Goal: Transaction & Acquisition: Book appointment/travel/reservation

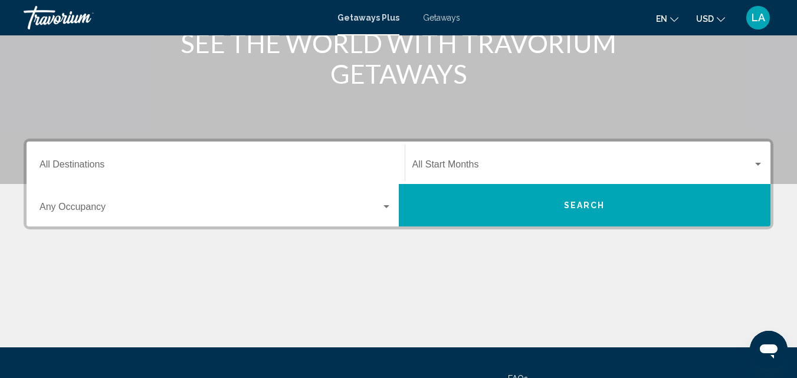
scroll to position [177, 0]
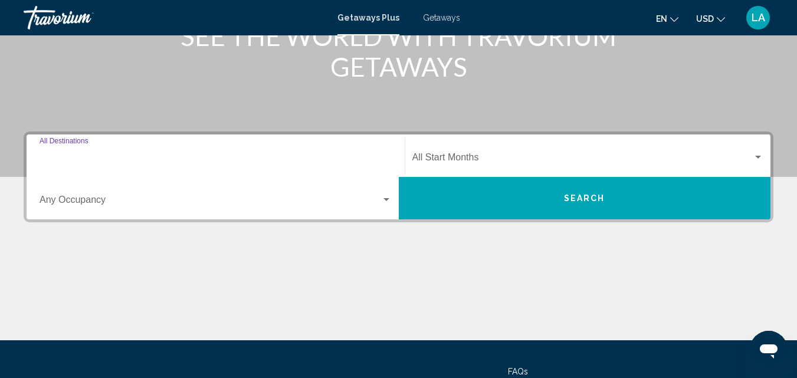
click at [93, 159] on input "Destination All Destinations" at bounding box center [216, 160] width 352 height 11
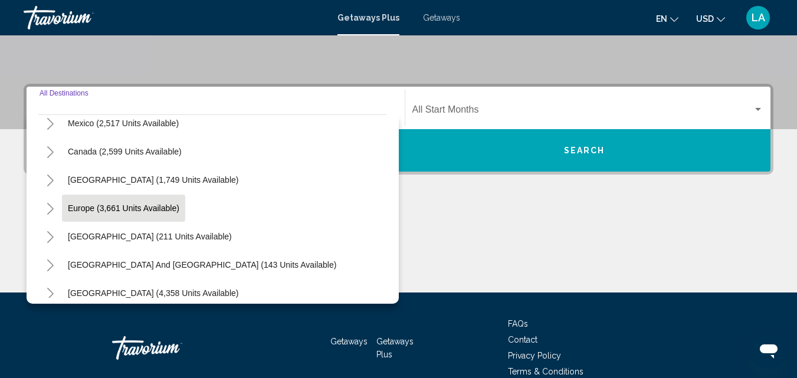
scroll to position [132, 0]
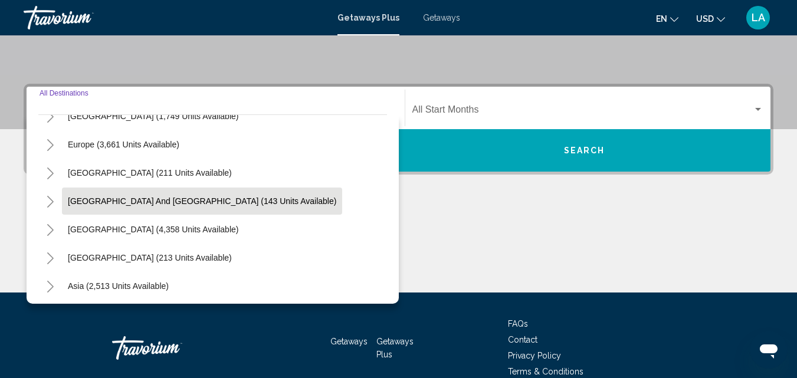
click at [89, 201] on span "[GEOGRAPHIC_DATA] and [GEOGRAPHIC_DATA] (143 units available)" at bounding box center [202, 201] width 269 height 9
type input "**********"
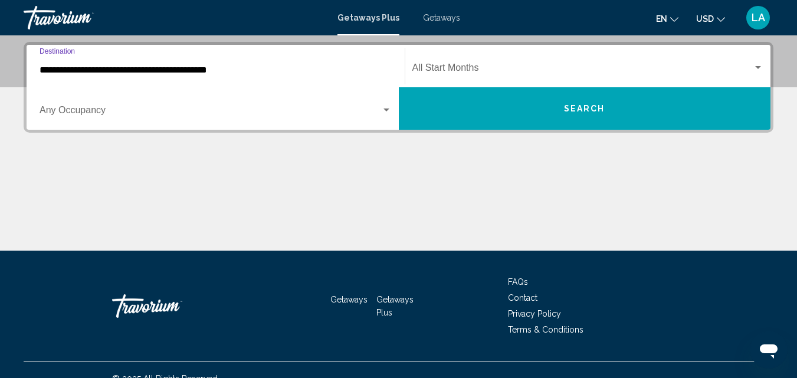
scroll to position [270, 0]
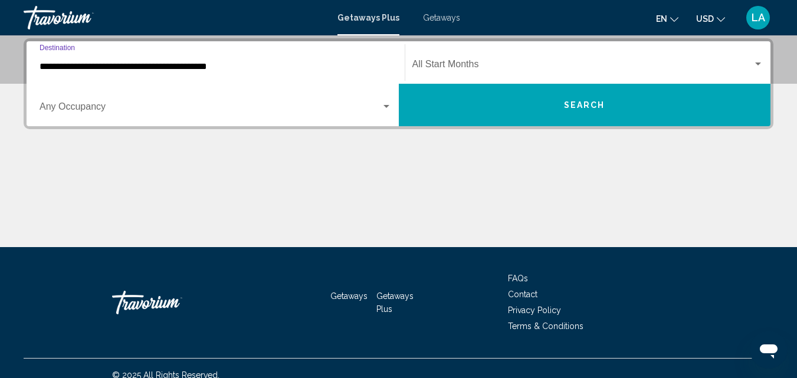
click at [459, 99] on button "Search" at bounding box center [585, 105] width 372 height 42
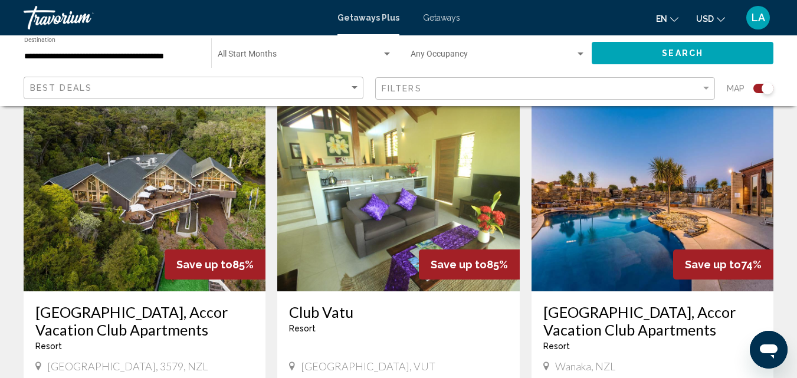
scroll to position [413, 0]
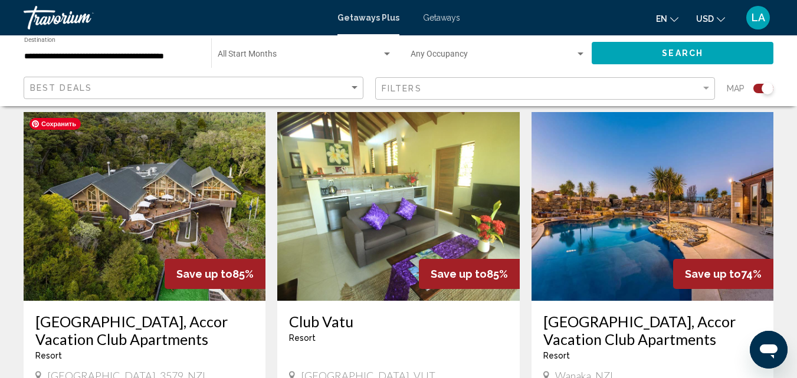
click at [144, 221] on img "Main content" at bounding box center [145, 206] width 242 height 189
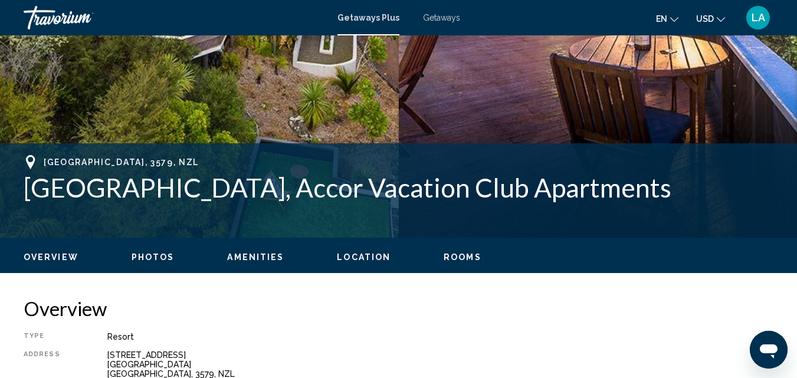
scroll to position [304, 0]
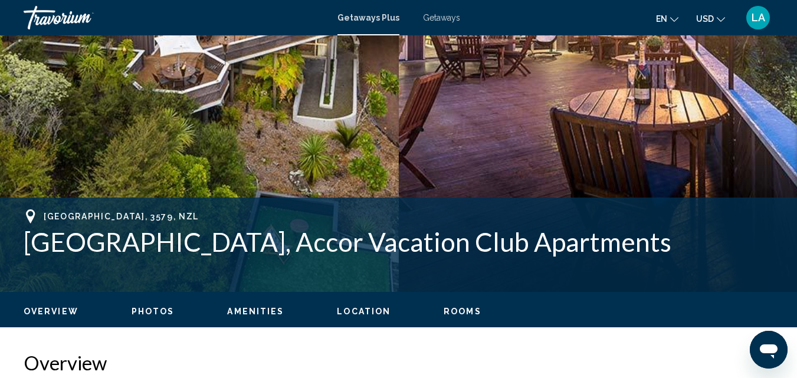
drag, startPoint x: 704, startPoint y: 247, endPoint x: 28, endPoint y: 245, distance: 675.8
click at [28, 245] on h1 "[GEOGRAPHIC_DATA], Accor Vacation Club Apartments" at bounding box center [399, 242] width 750 height 31
copy h1 "[GEOGRAPHIC_DATA], Accor Vacation Club Apartments"
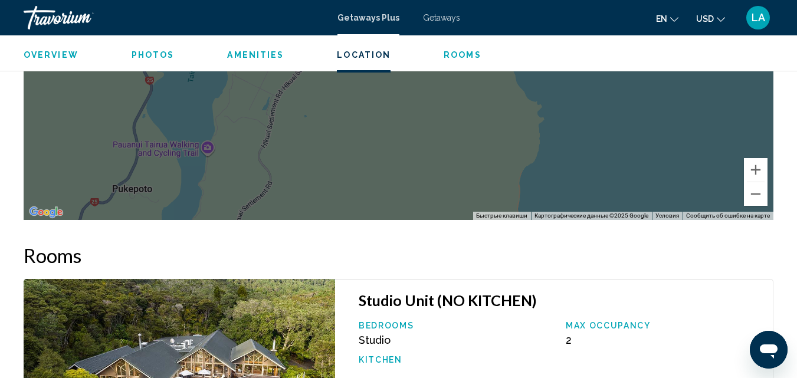
scroll to position [1898, 0]
click at [754, 198] on button "Уменьшить" at bounding box center [756, 194] width 24 height 24
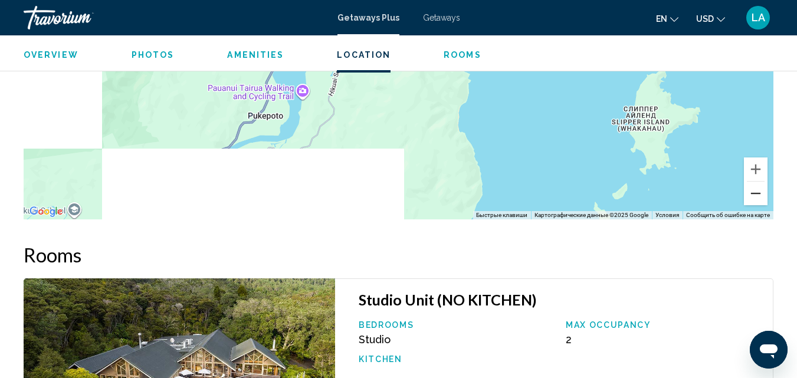
click at [754, 198] on button "Уменьшить" at bounding box center [756, 194] width 24 height 24
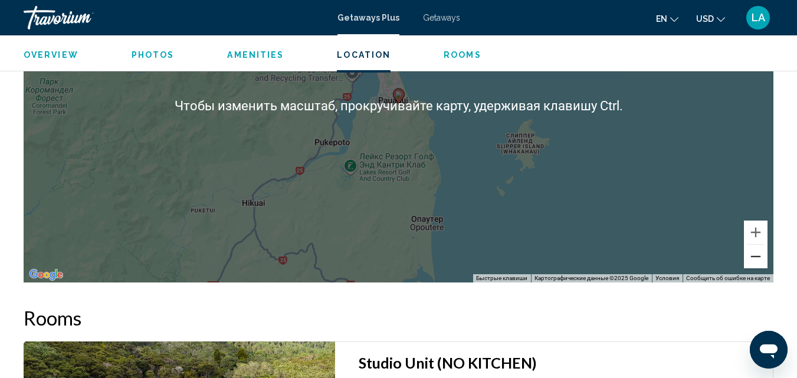
scroll to position [1839, 0]
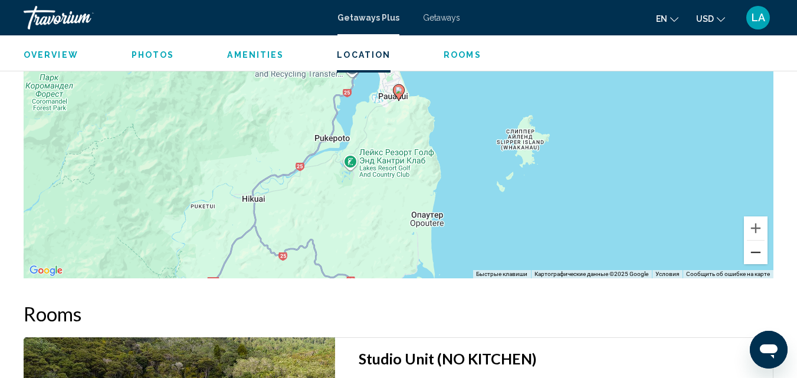
click at [754, 259] on button "Уменьшить" at bounding box center [756, 253] width 24 height 24
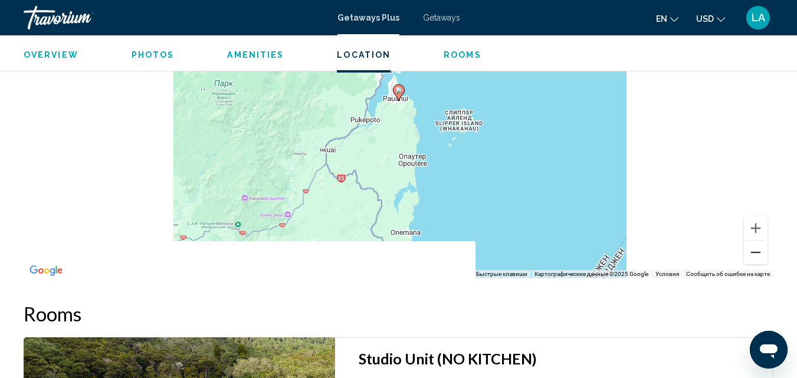
click at [754, 259] on button "Уменьшить" at bounding box center [756, 253] width 24 height 24
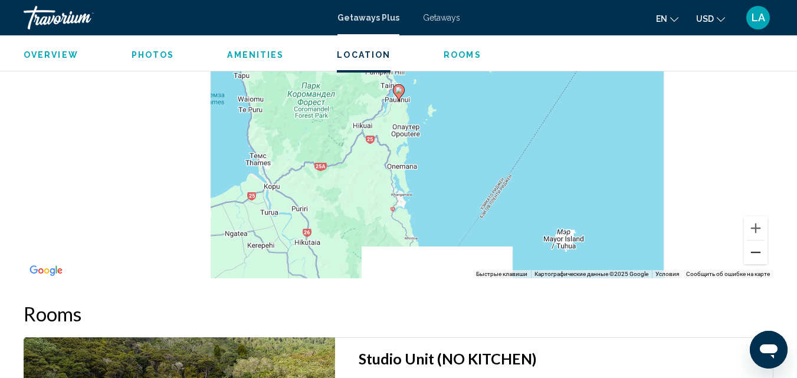
click at [754, 259] on button "Уменьшить" at bounding box center [756, 253] width 24 height 24
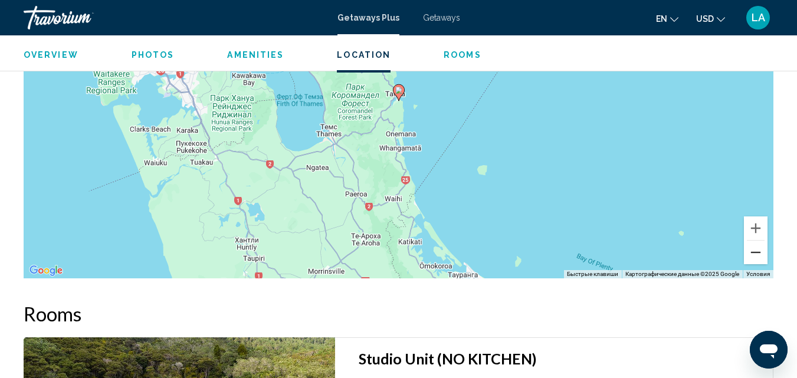
click at [754, 259] on button "Уменьшить" at bounding box center [756, 253] width 24 height 24
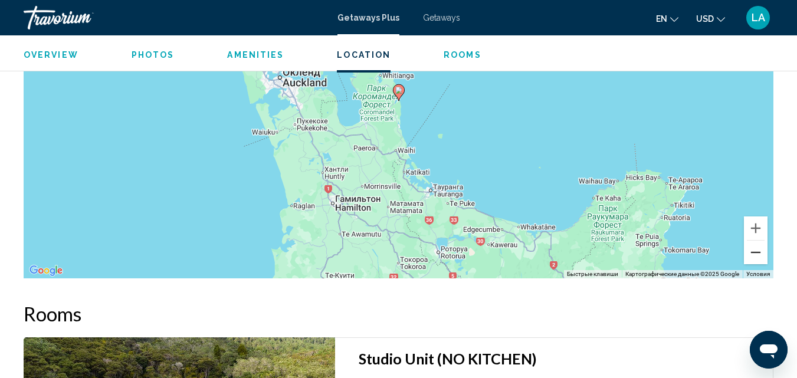
click at [754, 259] on button "Уменьшить" at bounding box center [756, 253] width 24 height 24
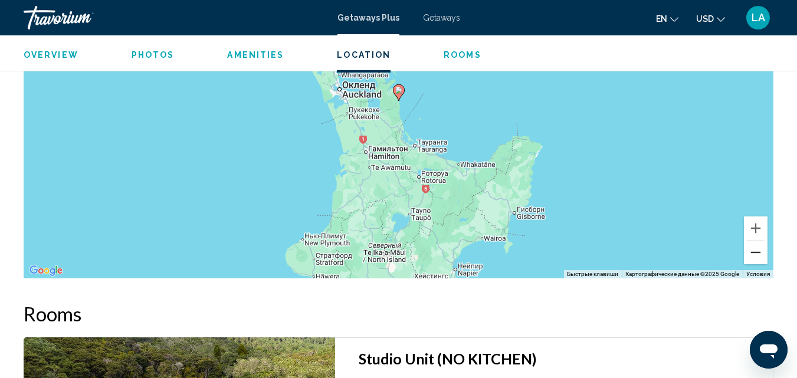
click at [754, 259] on button "Уменьшить" at bounding box center [756, 253] width 24 height 24
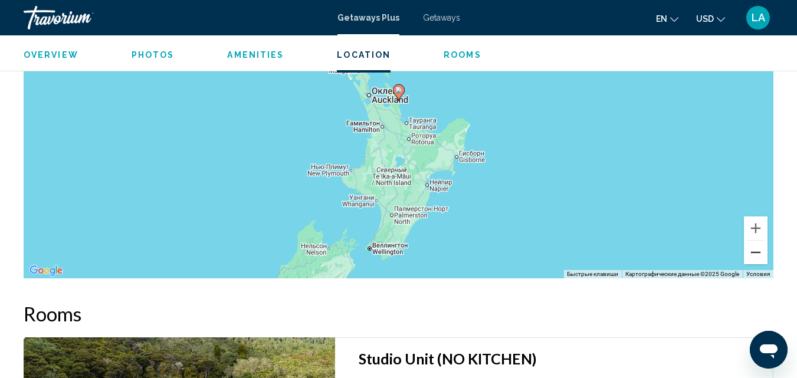
click at [754, 259] on button "Уменьшить" at bounding box center [756, 253] width 24 height 24
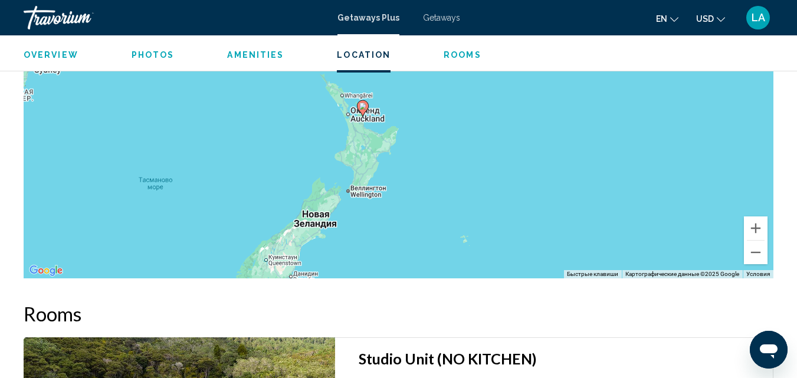
drag, startPoint x: 453, startPoint y: 186, endPoint x: 414, endPoint y: 205, distance: 43.6
click at [414, 205] on div "Чтобы активировать перетаскивание с помощью клавиатуры, нажмите Alt + Ввод. Пос…" at bounding box center [399, 101] width 750 height 354
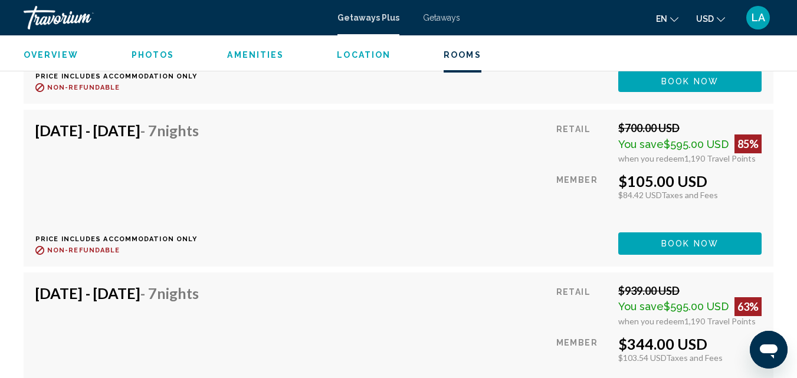
scroll to position [3845, 0]
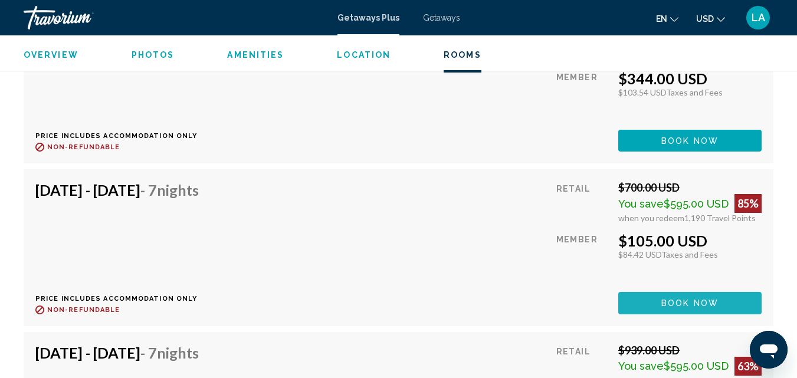
click at [660, 299] on button "Book now" at bounding box center [690, 303] width 143 height 22
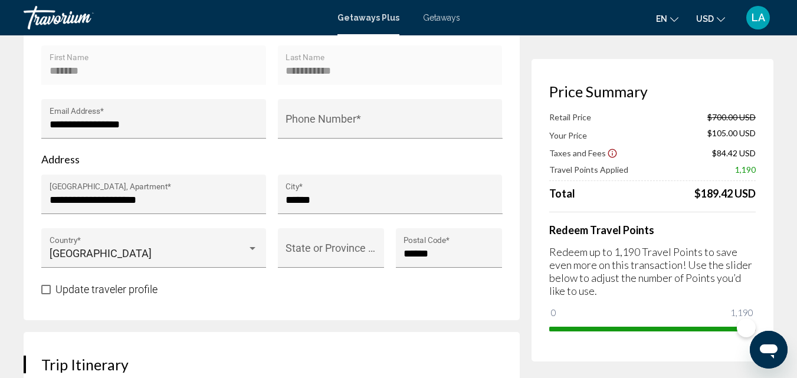
scroll to position [354, 0]
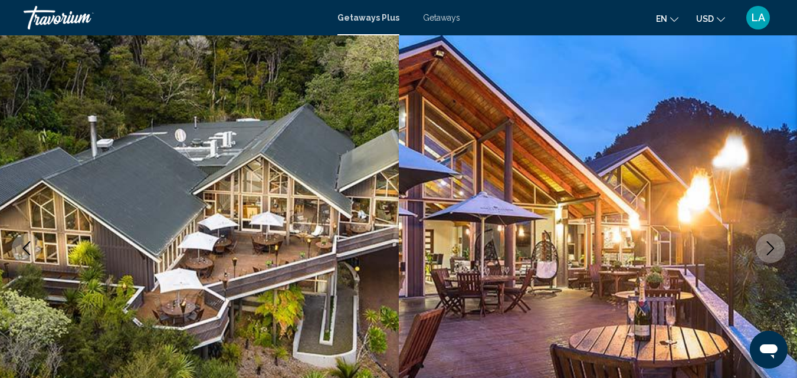
scroll to position [126, 0]
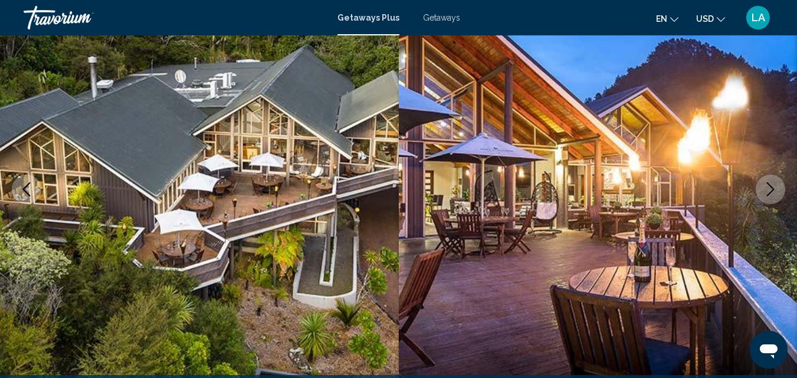
click at [764, 188] on icon "Next image" at bounding box center [771, 189] width 14 height 14
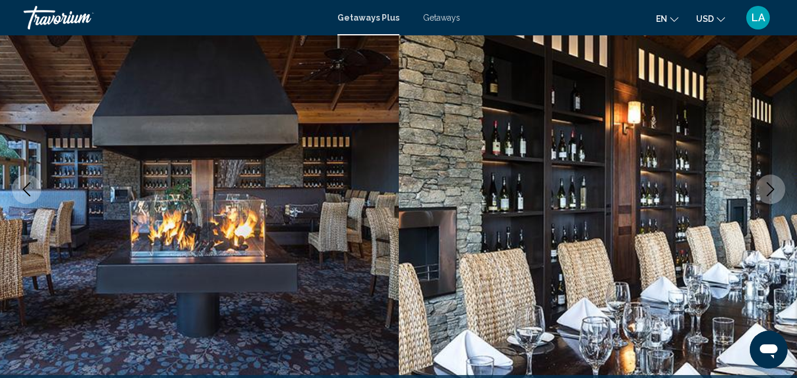
click at [764, 188] on icon "Next image" at bounding box center [771, 189] width 14 height 14
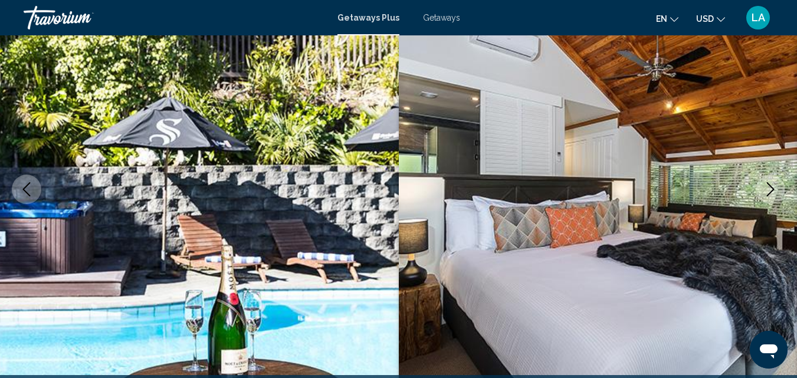
click at [764, 188] on icon "Next image" at bounding box center [771, 189] width 14 height 14
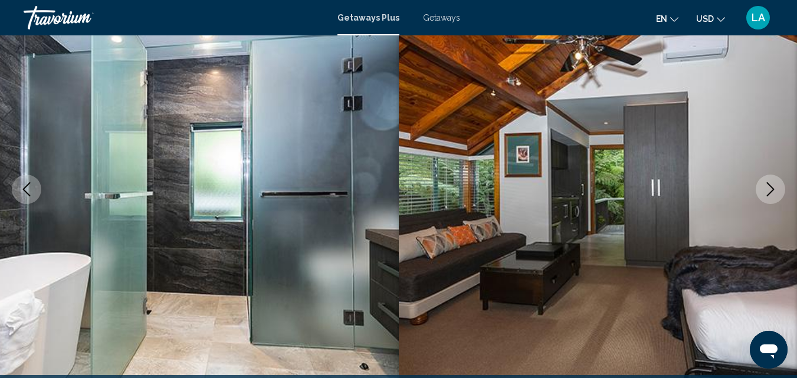
click at [764, 188] on icon "Next image" at bounding box center [771, 189] width 14 height 14
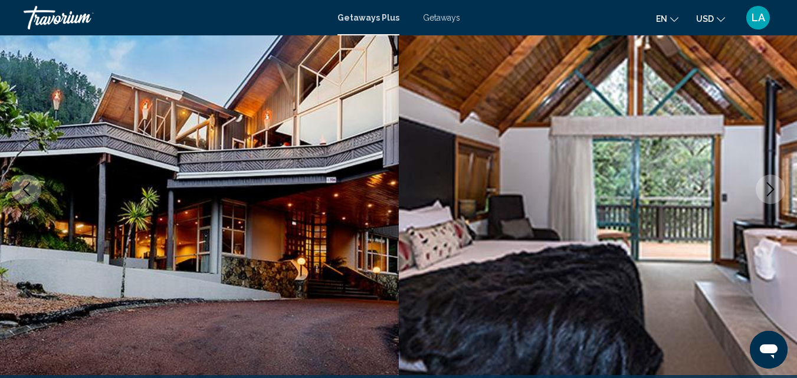
click at [764, 188] on icon "Next image" at bounding box center [771, 189] width 14 height 14
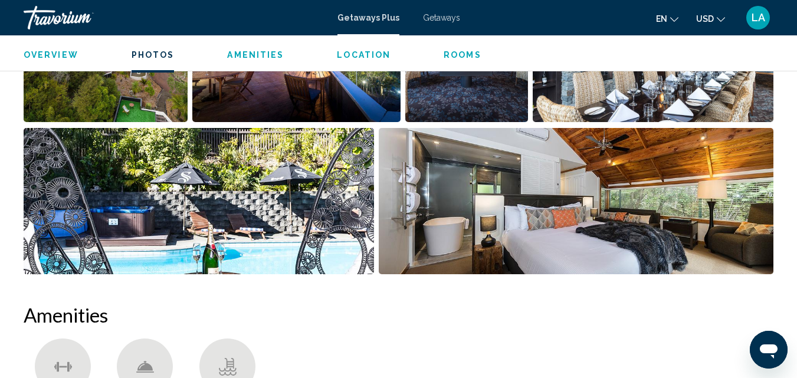
scroll to position [855, 0]
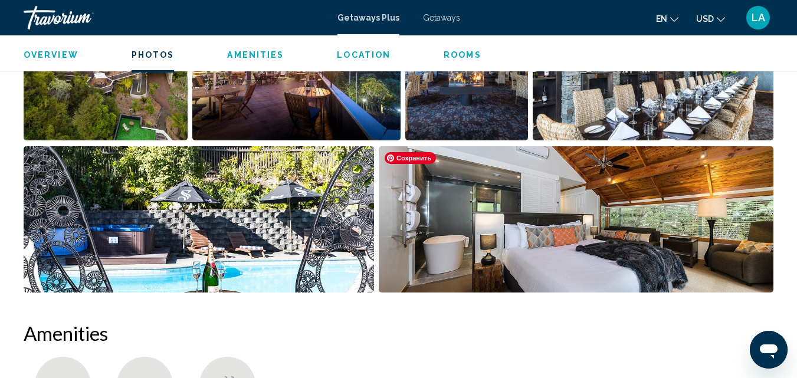
click at [596, 254] on img "Open full-screen image slider" at bounding box center [576, 219] width 395 height 146
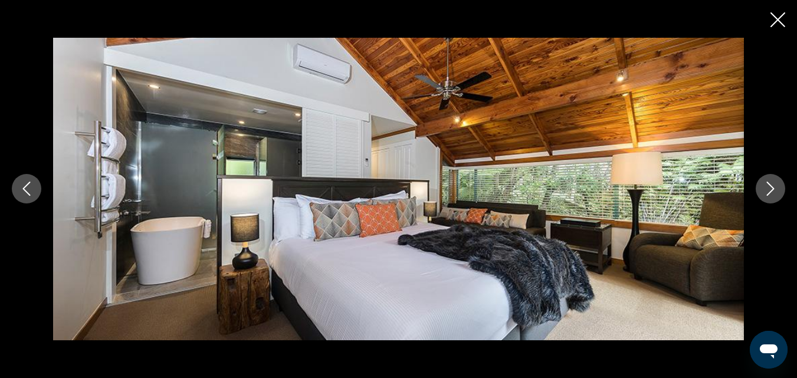
click at [763, 188] on button "Next image" at bounding box center [771, 189] width 30 height 30
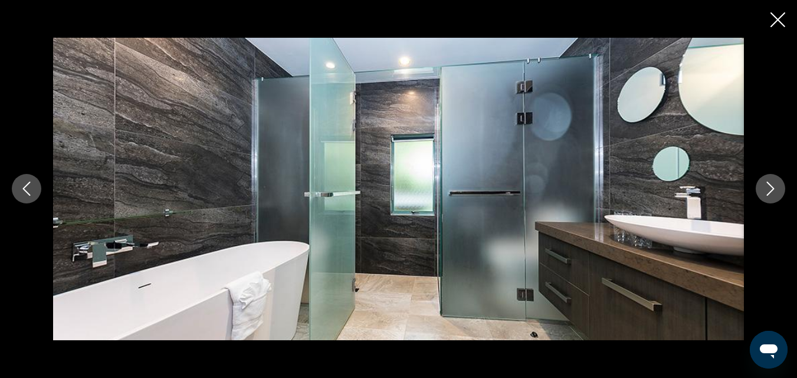
click at [763, 188] on button "Next image" at bounding box center [771, 189] width 30 height 30
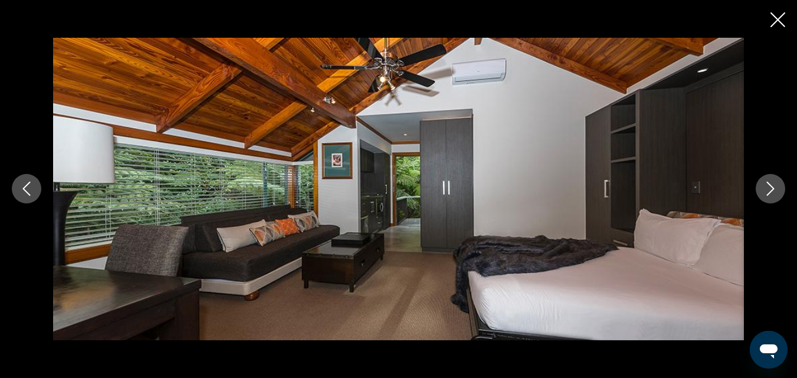
click at [763, 188] on button "Next image" at bounding box center [771, 189] width 30 height 30
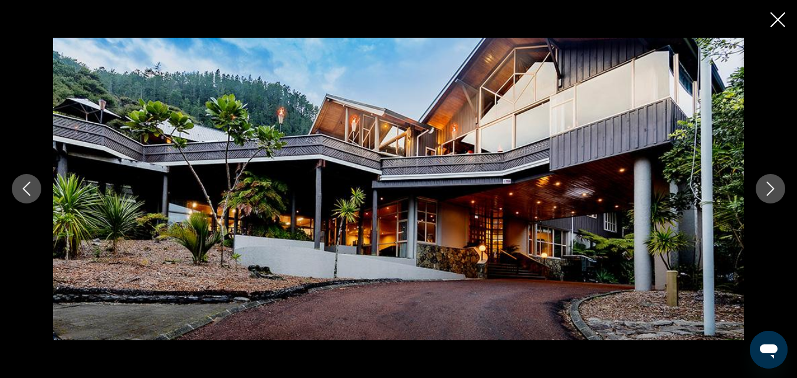
click at [763, 188] on button "Next image" at bounding box center [771, 189] width 30 height 30
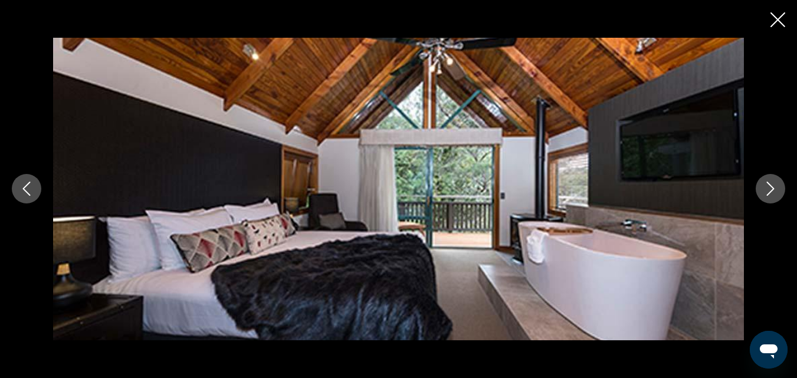
click at [763, 188] on button "Next image" at bounding box center [771, 189] width 30 height 30
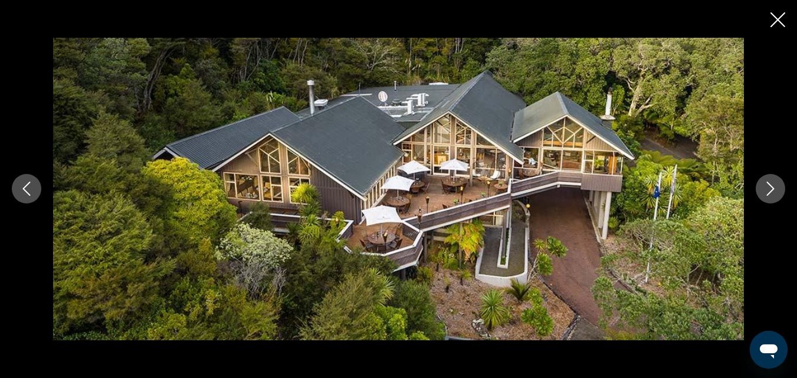
click at [763, 188] on button "Next image" at bounding box center [771, 189] width 30 height 30
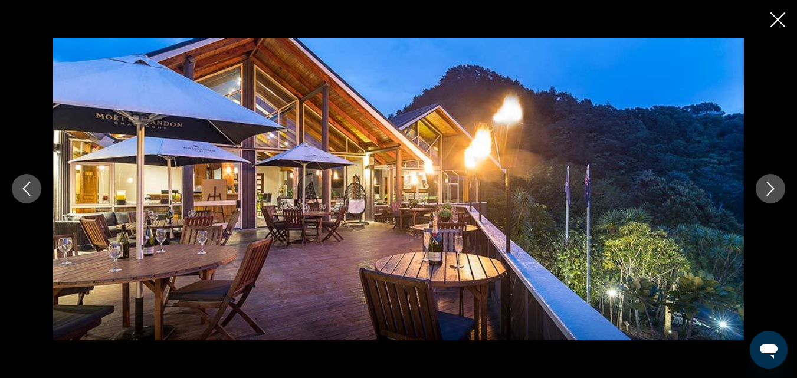
click at [763, 188] on button "Next image" at bounding box center [771, 189] width 30 height 30
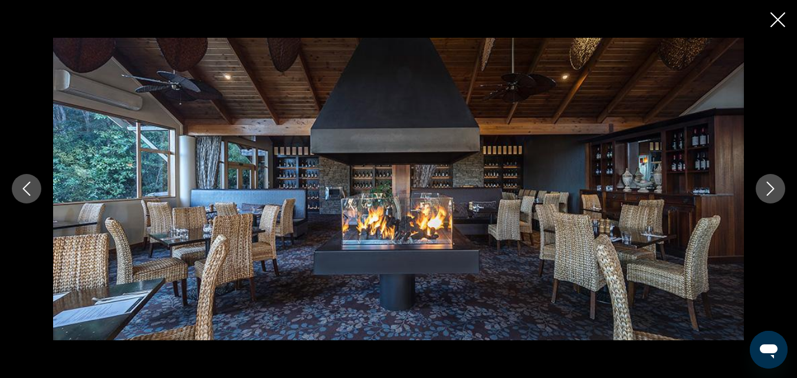
click at [763, 188] on button "Next image" at bounding box center [771, 189] width 30 height 30
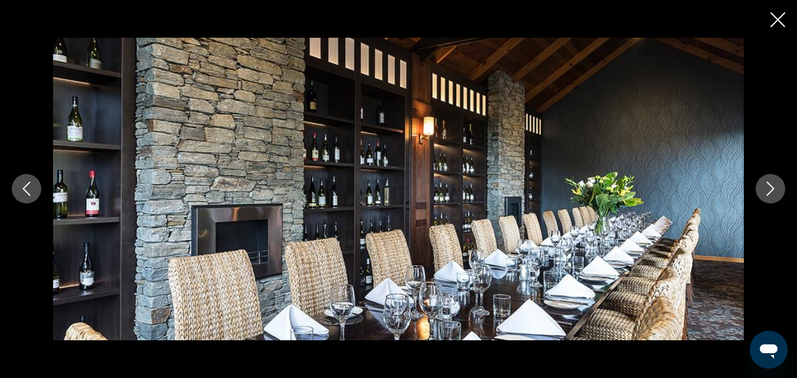
click at [763, 188] on button "Next image" at bounding box center [771, 189] width 30 height 30
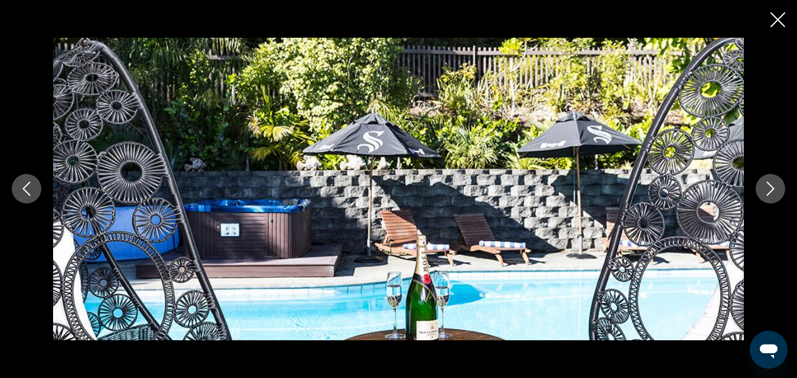
click at [770, 187] on icon "Next image" at bounding box center [771, 189] width 14 height 14
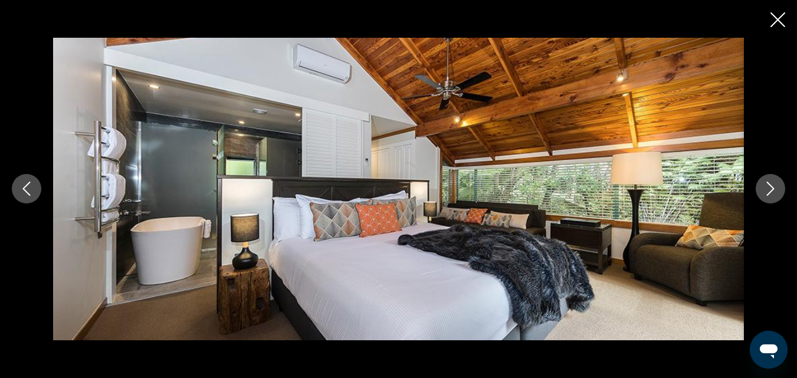
click at [770, 187] on icon "Next image" at bounding box center [771, 189] width 14 height 14
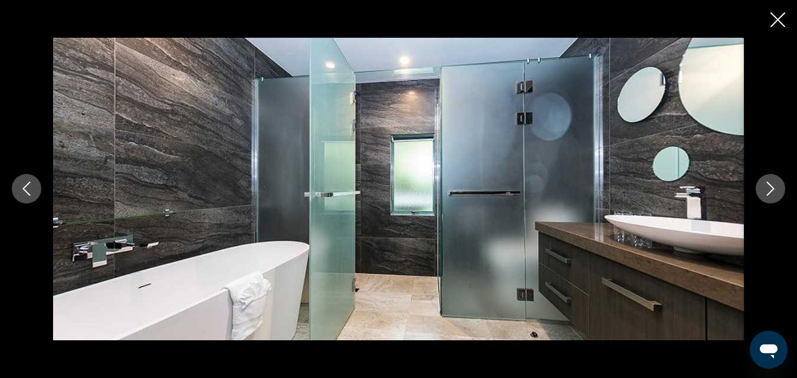
click at [770, 187] on icon "Next image" at bounding box center [771, 189] width 14 height 14
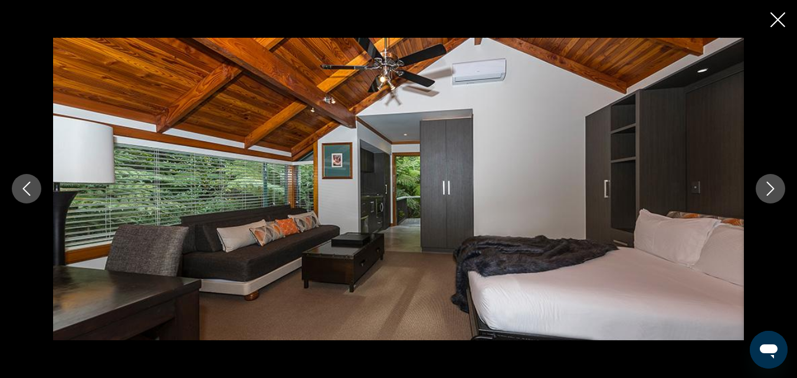
click at [774, 184] on icon "Next image" at bounding box center [771, 189] width 14 height 14
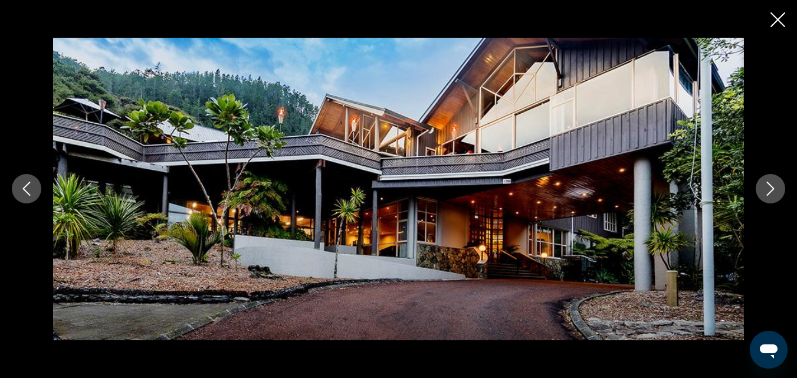
click at [774, 184] on icon "Next image" at bounding box center [771, 189] width 14 height 14
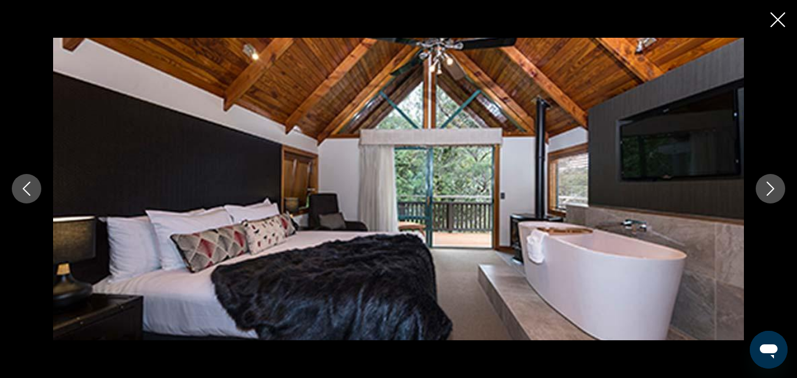
click at [769, 193] on icon "Next image" at bounding box center [771, 189] width 14 height 14
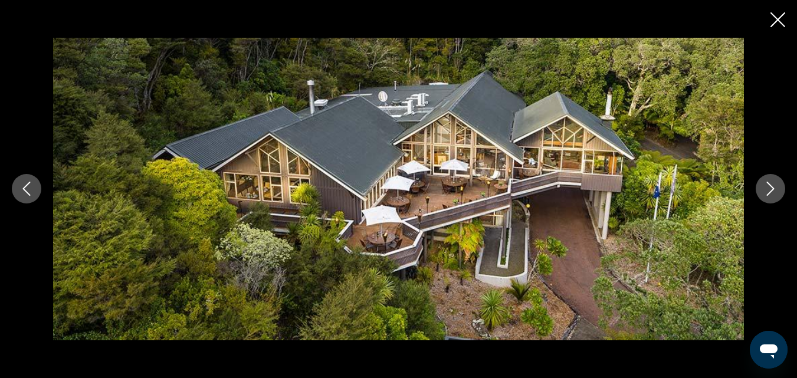
click at [770, 195] on icon "Next image" at bounding box center [771, 189] width 14 height 14
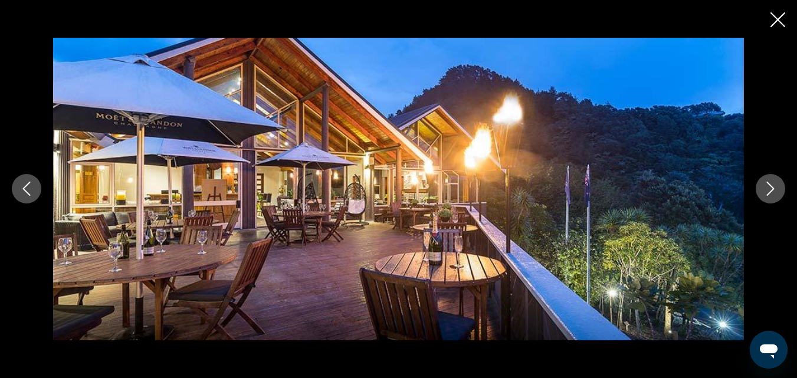
click at [25, 195] on icon "Previous image" at bounding box center [26, 189] width 14 height 14
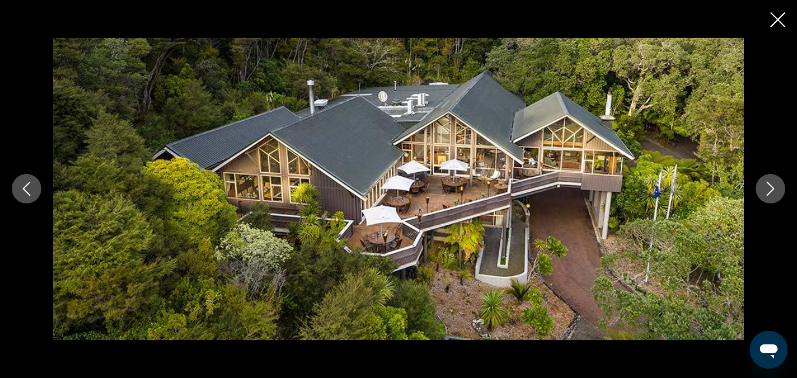
click at [772, 183] on icon "Next image" at bounding box center [771, 189] width 14 height 14
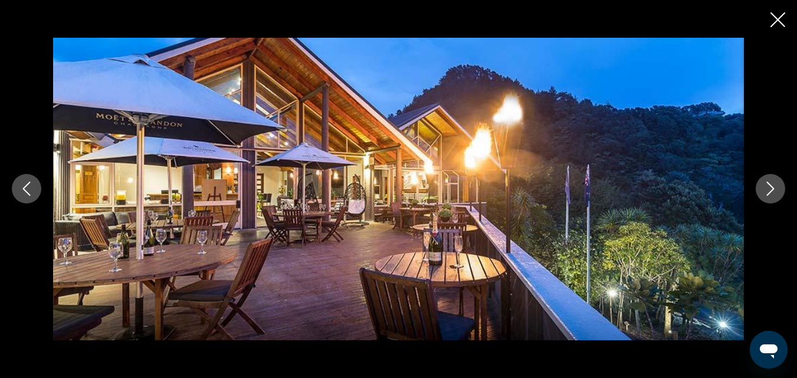
click at [769, 189] on icon "Next image" at bounding box center [771, 189] width 14 height 14
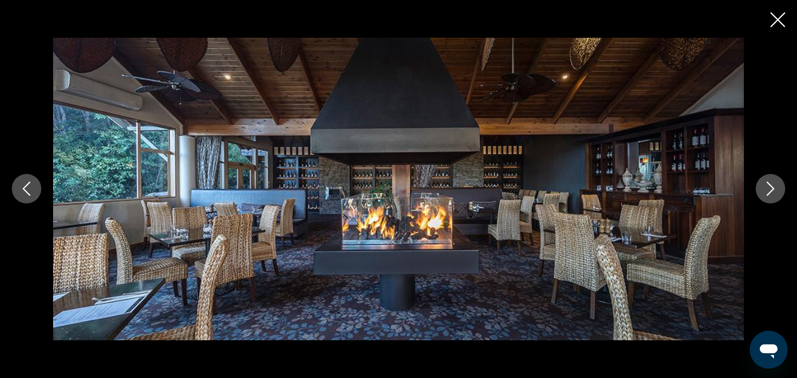
click at [769, 189] on icon "Next image" at bounding box center [771, 189] width 14 height 14
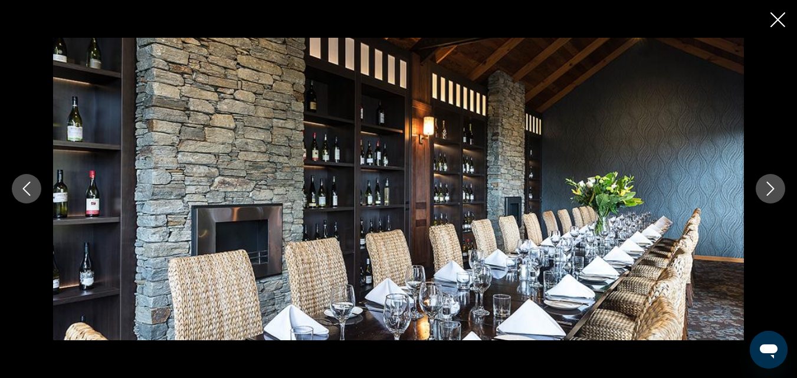
click at [769, 190] on icon "Next image" at bounding box center [771, 189] width 14 height 14
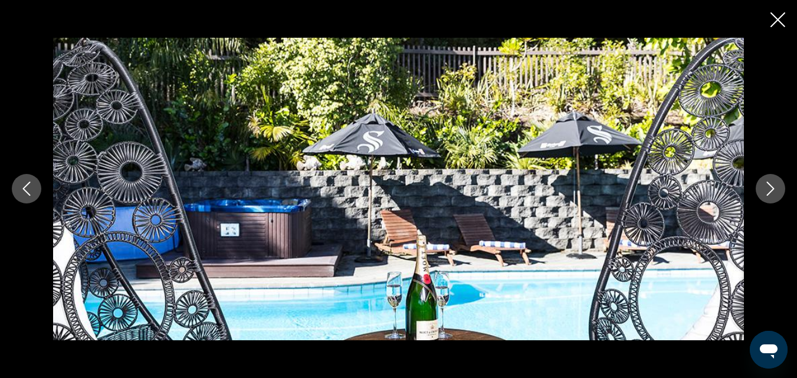
click at [769, 190] on icon "Next image" at bounding box center [771, 189] width 14 height 14
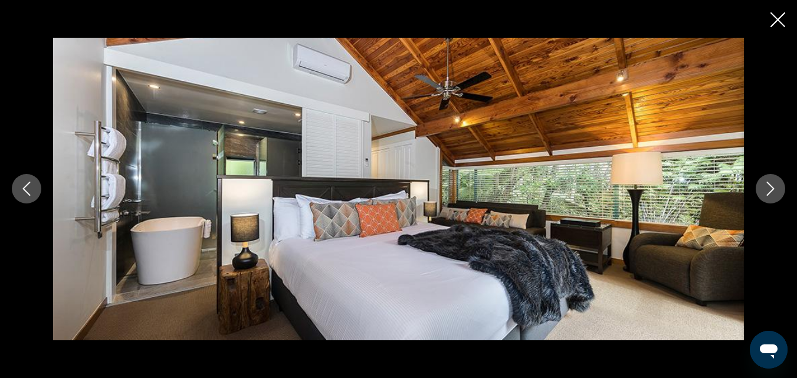
click at [769, 189] on icon "Next image" at bounding box center [771, 189] width 14 height 14
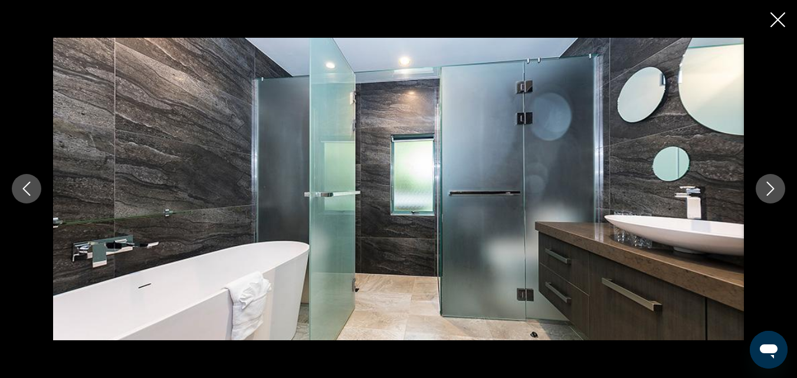
click at [769, 190] on icon "Next image" at bounding box center [771, 189] width 14 height 14
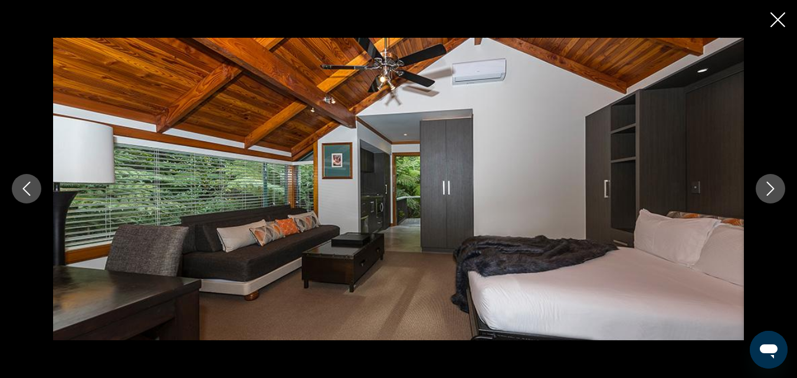
click at [769, 190] on icon "Next image" at bounding box center [771, 189] width 14 height 14
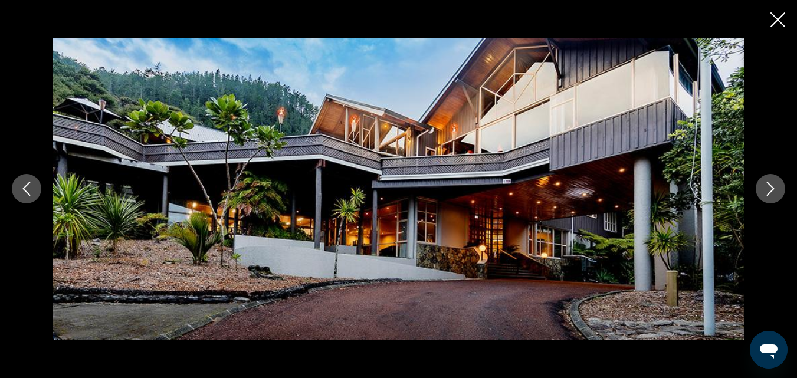
click at [780, 187] on button "Next image" at bounding box center [771, 189] width 30 height 30
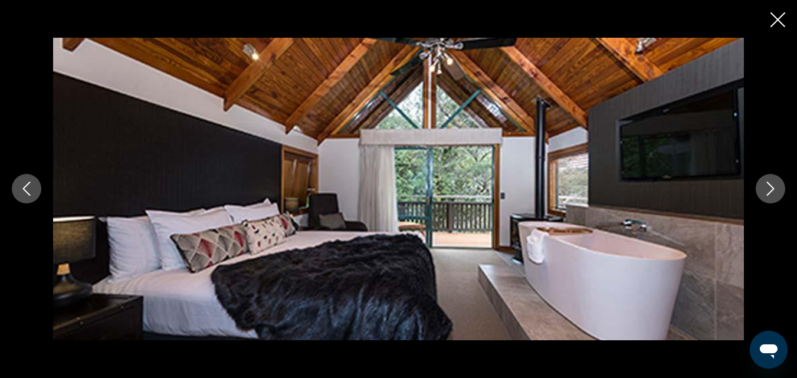
click at [779, 184] on button "Next image" at bounding box center [771, 189] width 30 height 30
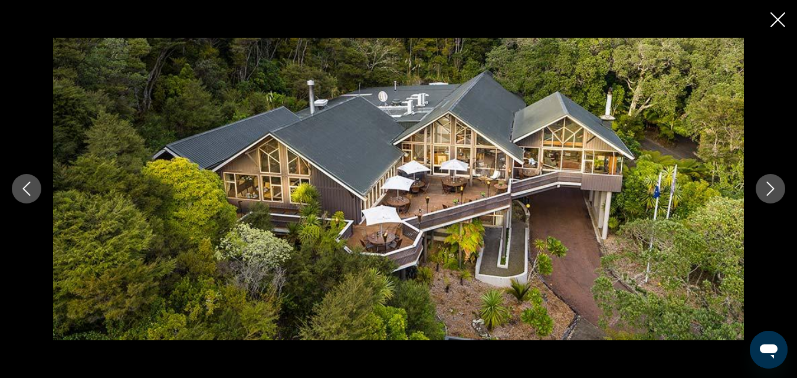
click at [779, 17] on icon "Close slideshow" at bounding box center [778, 19] width 15 height 15
